Goal: Task Accomplishment & Management: Manage account settings

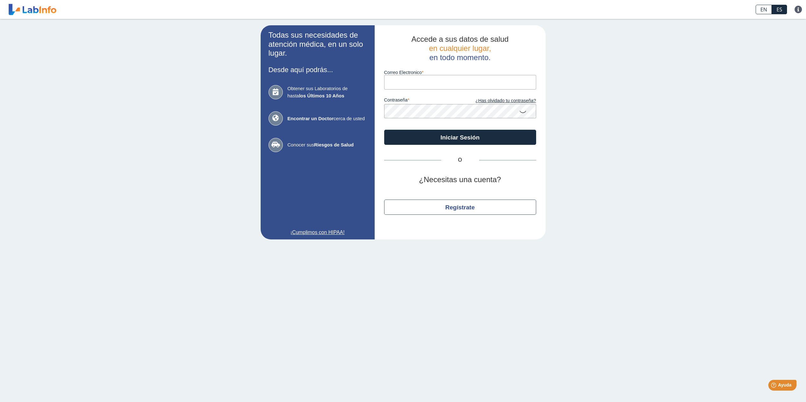
click at [475, 83] on input "Correo Electronico" at bounding box center [460, 82] width 152 height 14
type input "[EMAIL_ADDRESS][DOMAIN_NAME]"
click at [384, 130] on button "Iniciar Sesión" at bounding box center [460, 137] width 152 height 15
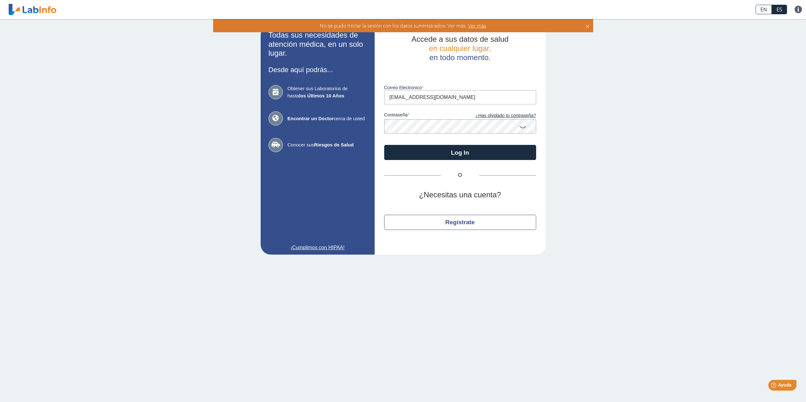
click at [523, 129] on icon at bounding box center [523, 127] width 8 height 12
click at [523, 129] on icon at bounding box center [523, 126] width 8 height 11
click at [470, 153] on button "Log In" at bounding box center [460, 152] width 152 height 15
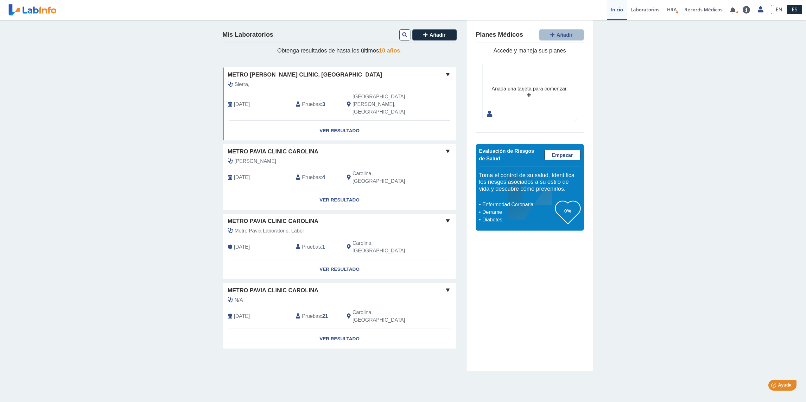
click at [448, 148] on span at bounding box center [448, 152] width 8 height 8
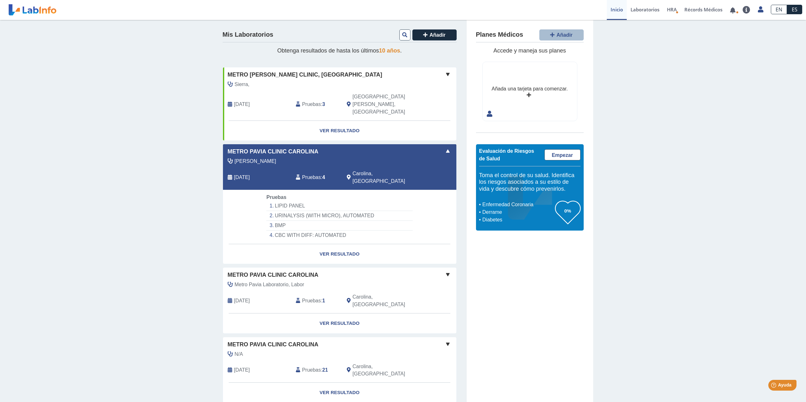
click at [447, 148] on span at bounding box center [448, 152] width 8 height 8
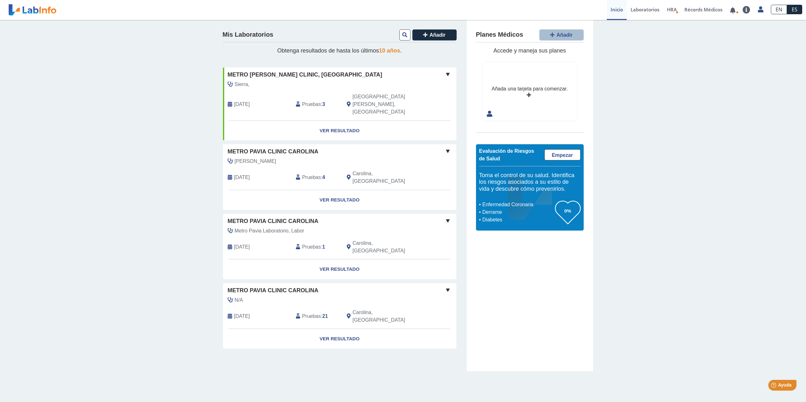
click at [143, 158] on div "Mis Laboratorios Añadir Obtenga resultados de hasta los últimos 10 años . Metro…" at bounding box center [403, 196] width 806 height 352
